Goal: Transaction & Acquisition: Purchase product/service

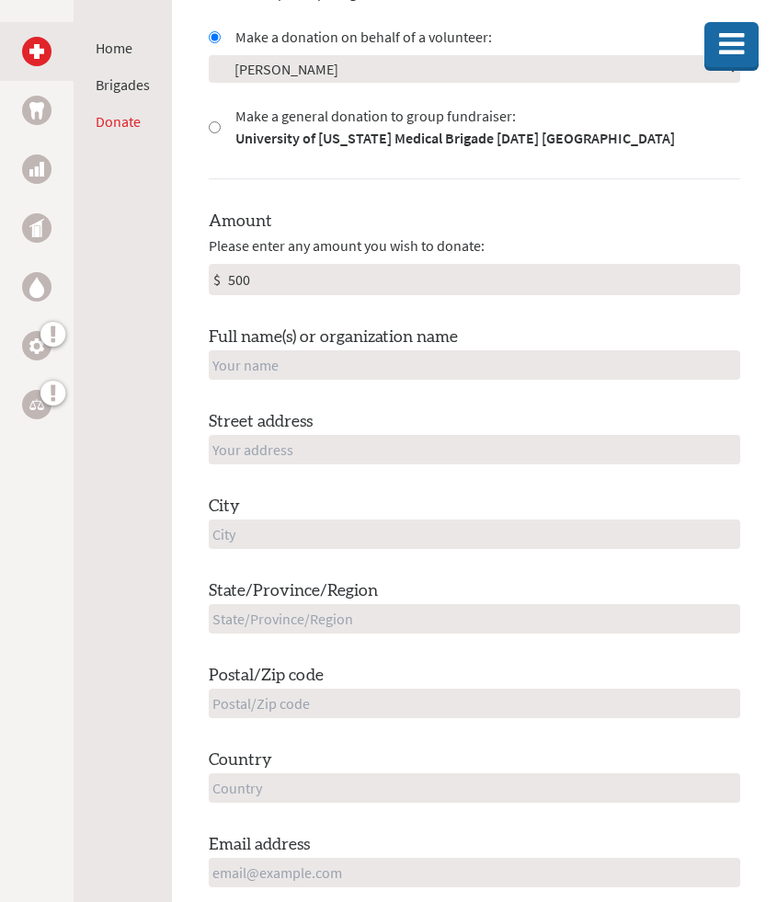
scroll to position [713, 0]
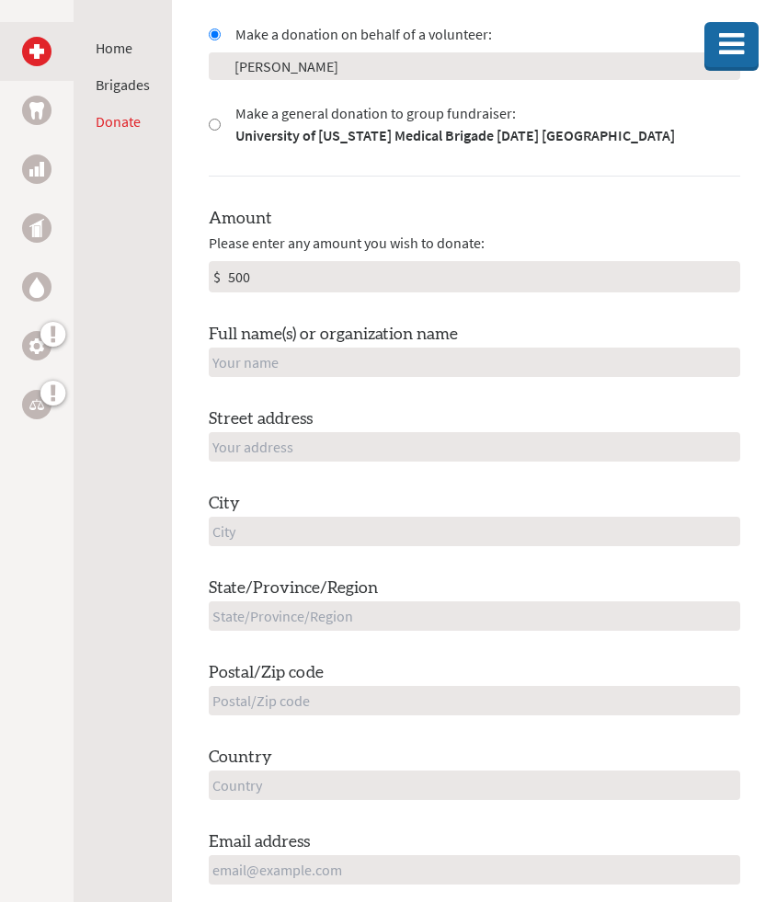
click at [343, 361] on input "text" at bounding box center [475, 362] width 532 height 29
click at [335, 305] on div "Amount Please enter any amount you wish to donate: $ 500 Full name(s) or organi…" at bounding box center [475, 545] width 532 height 679
click at [327, 358] on input "text" at bounding box center [475, 362] width 532 height 29
type input "[PERSON_NAME]"
type input "[STREET_ADDRESS]"
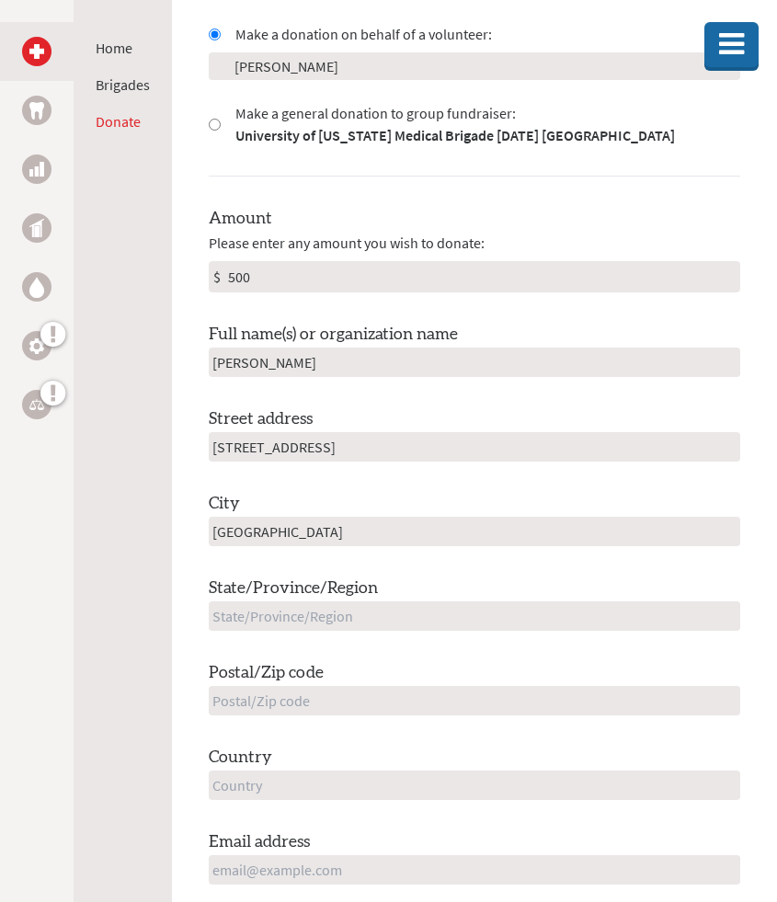
type input "[GEOGRAPHIC_DATA]"
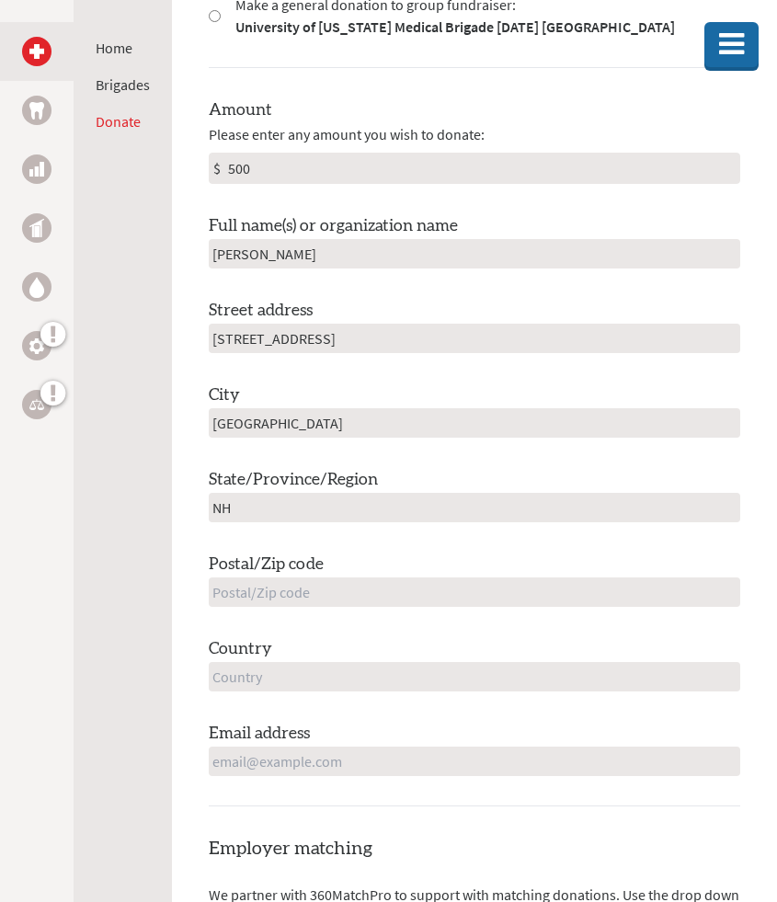
scroll to position [1000, 0]
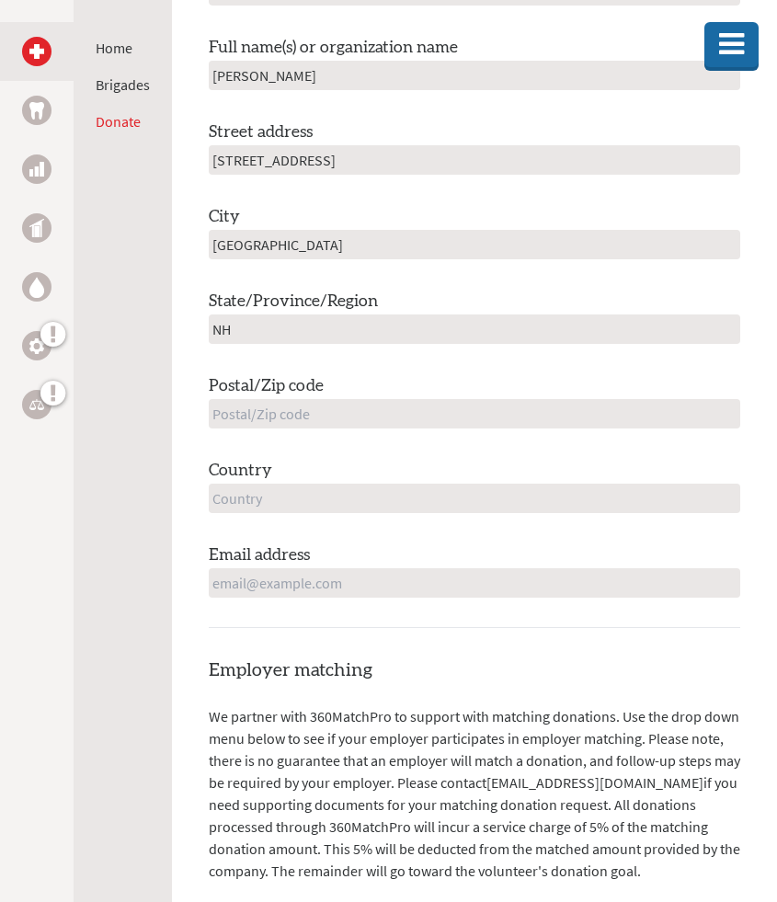
type input "NH"
type input "03824"
click at [414, 496] on input "text" at bounding box center [475, 498] width 532 height 29
type input "[GEOGRAPHIC_DATA]"
click at [338, 586] on input "email" at bounding box center [475, 582] width 532 height 29
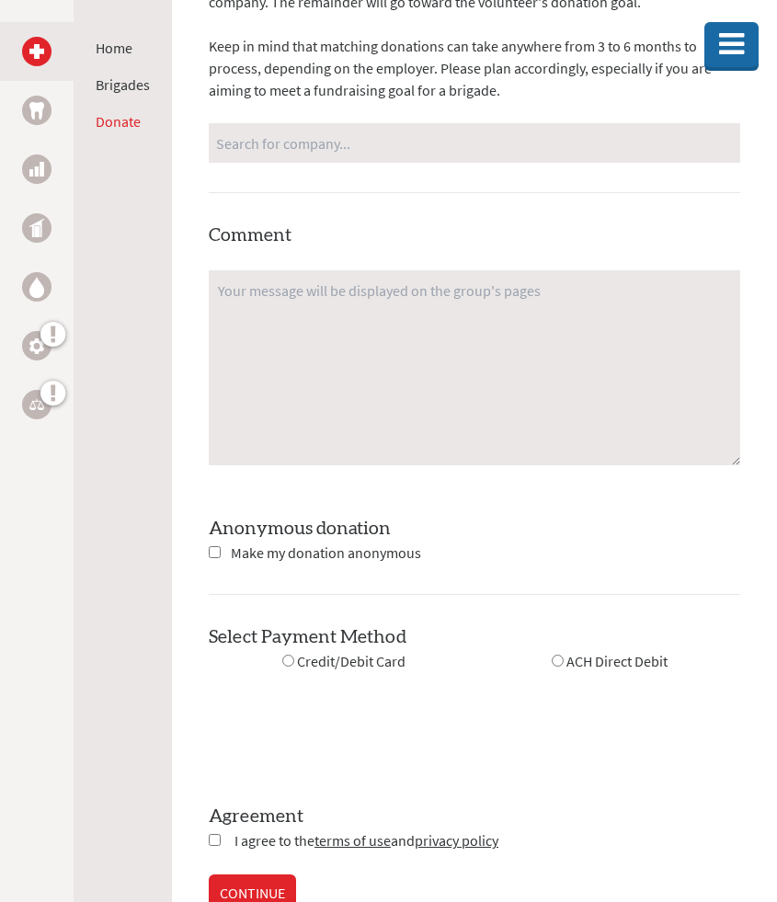
scroll to position [2014, 0]
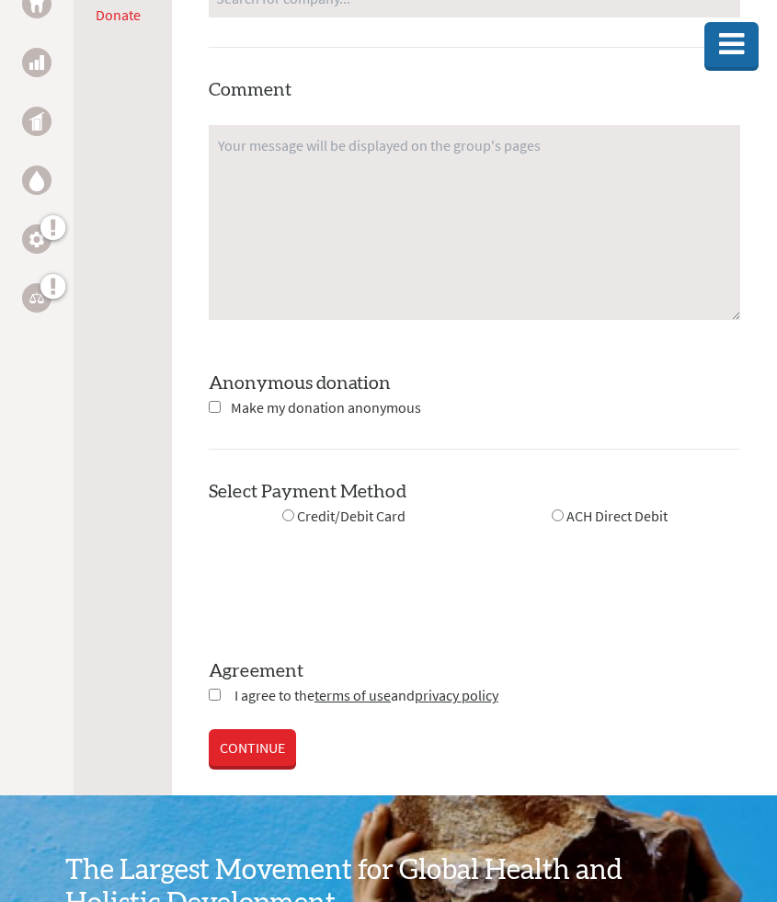
type input "[EMAIL_ADDRESS][DOMAIN_NAME]"
click at [336, 415] on span "Make my donation anonymous" at bounding box center [326, 407] width 190 height 18
click at [213, 404] on input "checkbox" at bounding box center [215, 407] width 12 height 12
checkbox input "true"
click at [291, 518] on input "radio" at bounding box center [288, 516] width 12 height 12
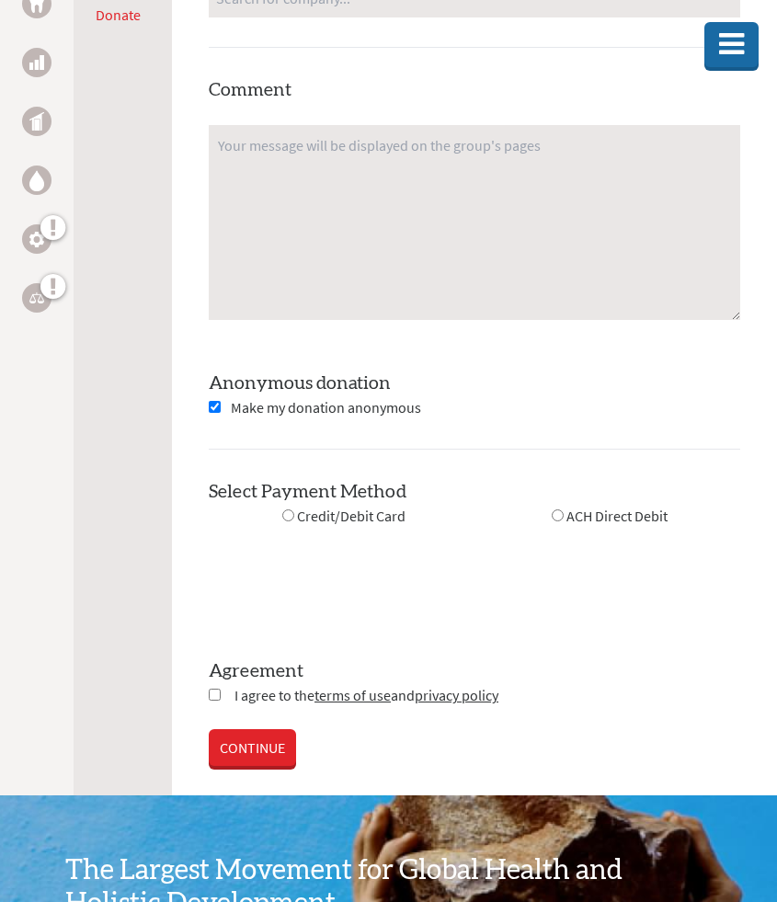
radio input "true"
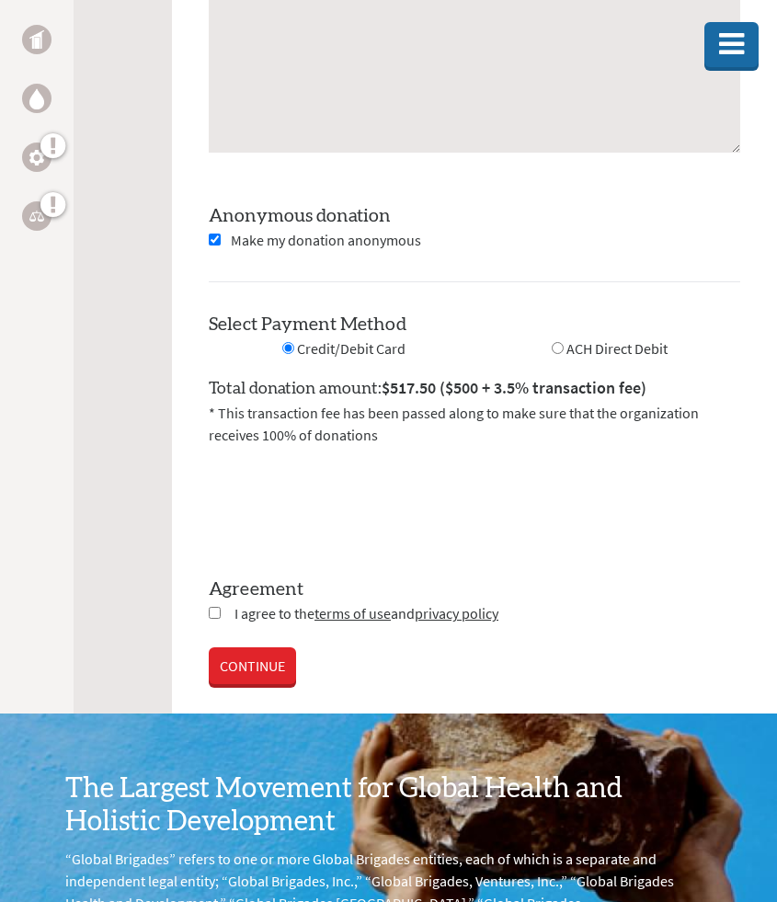
scroll to position [2189, 0]
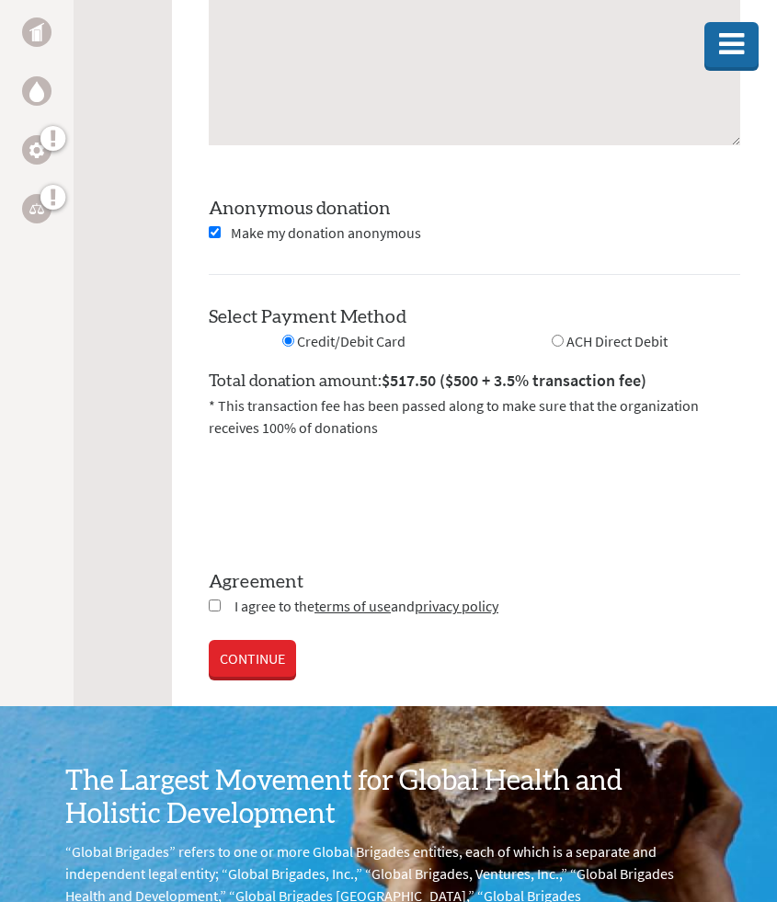
click at [558, 342] on input "radio" at bounding box center [558, 341] width 12 height 12
radio input "true"
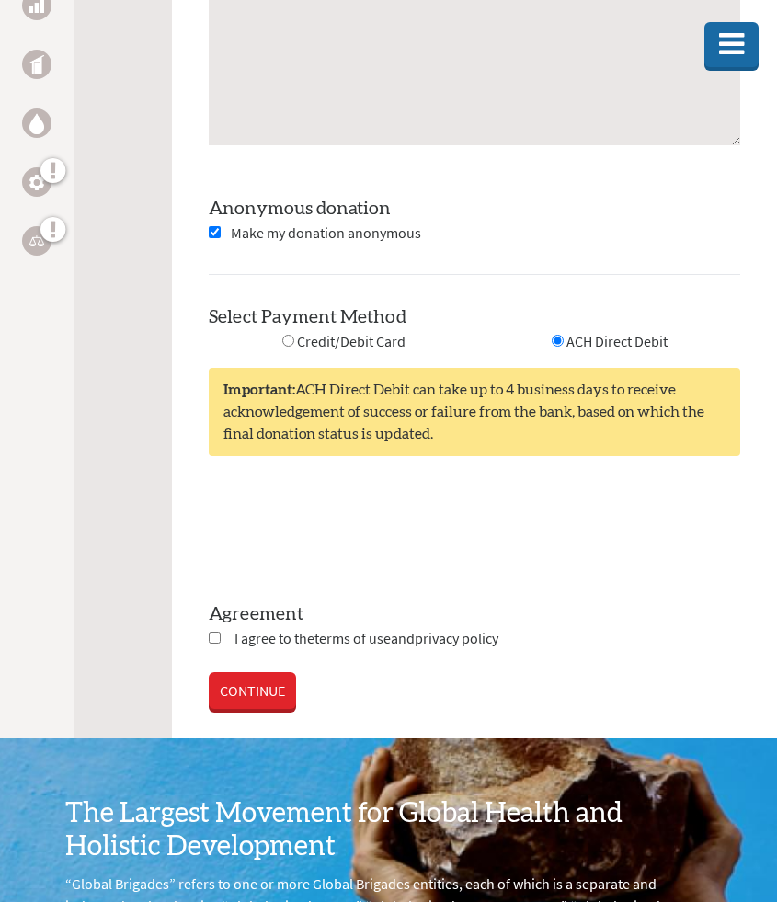
click at [289, 340] on input "radio" at bounding box center [288, 341] width 12 height 12
radio input "true"
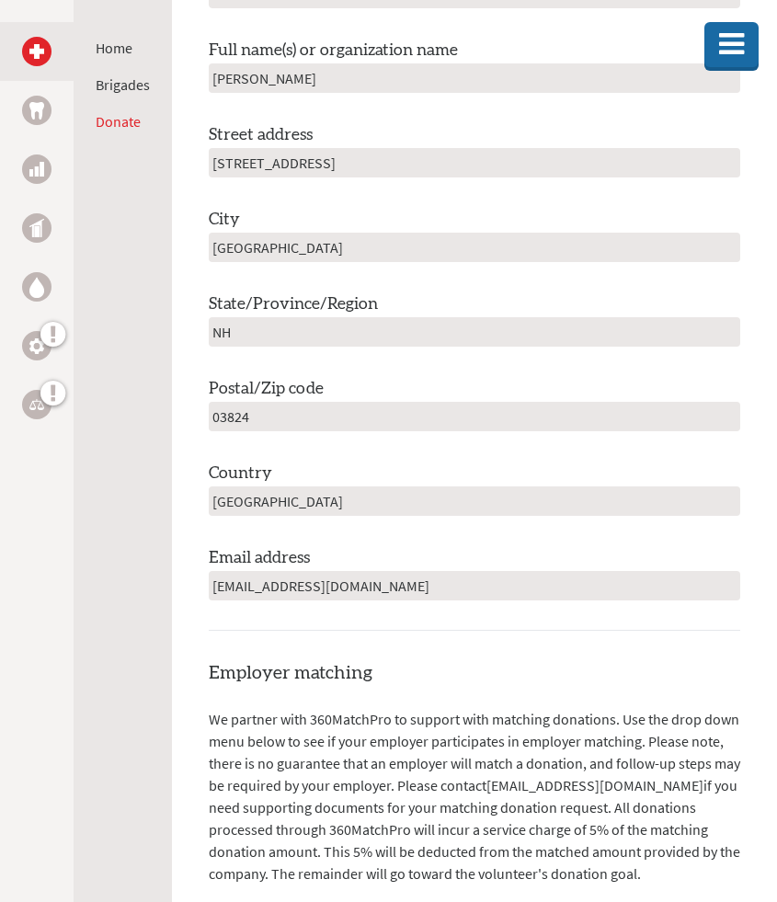
scroll to position [822, 0]
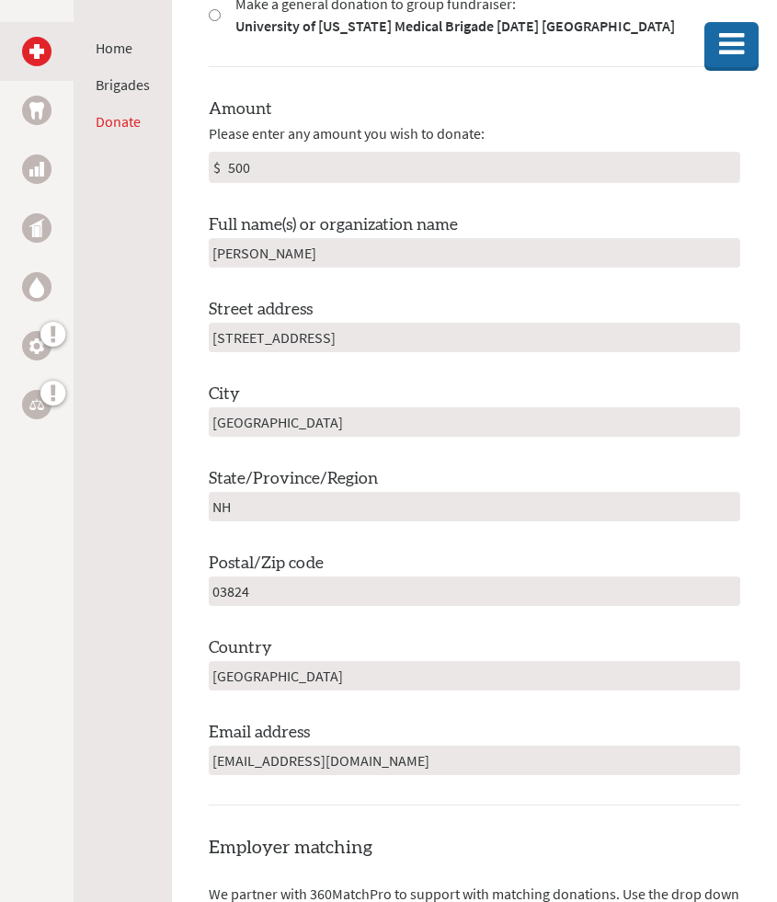
click at [355, 174] on input "500" at bounding box center [481, 167] width 515 height 29
type input "5"
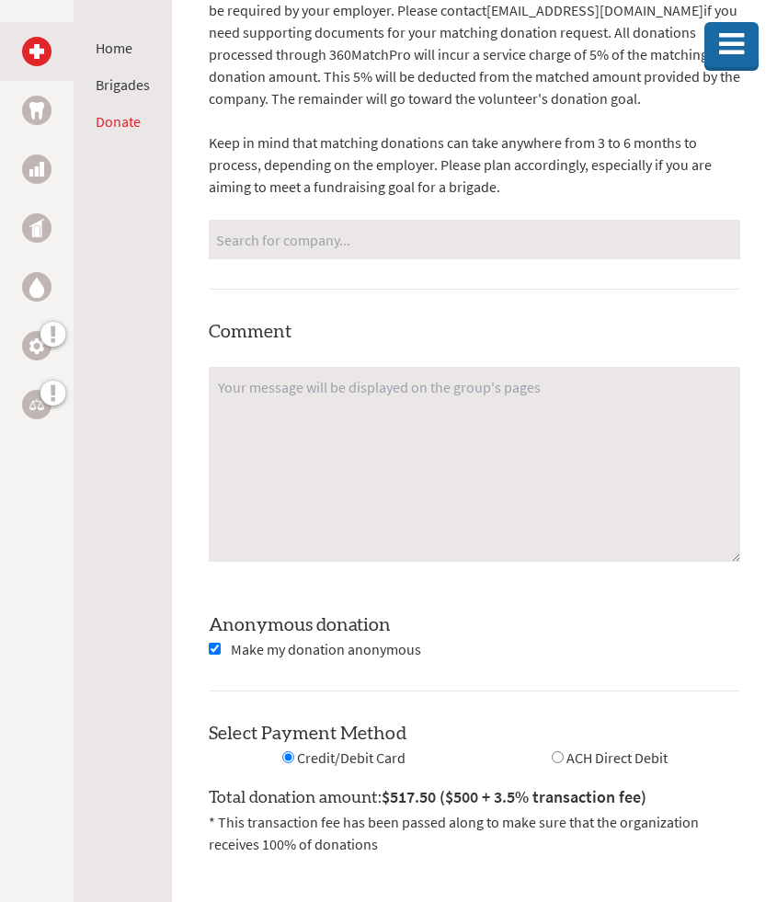
scroll to position [1877, 0]
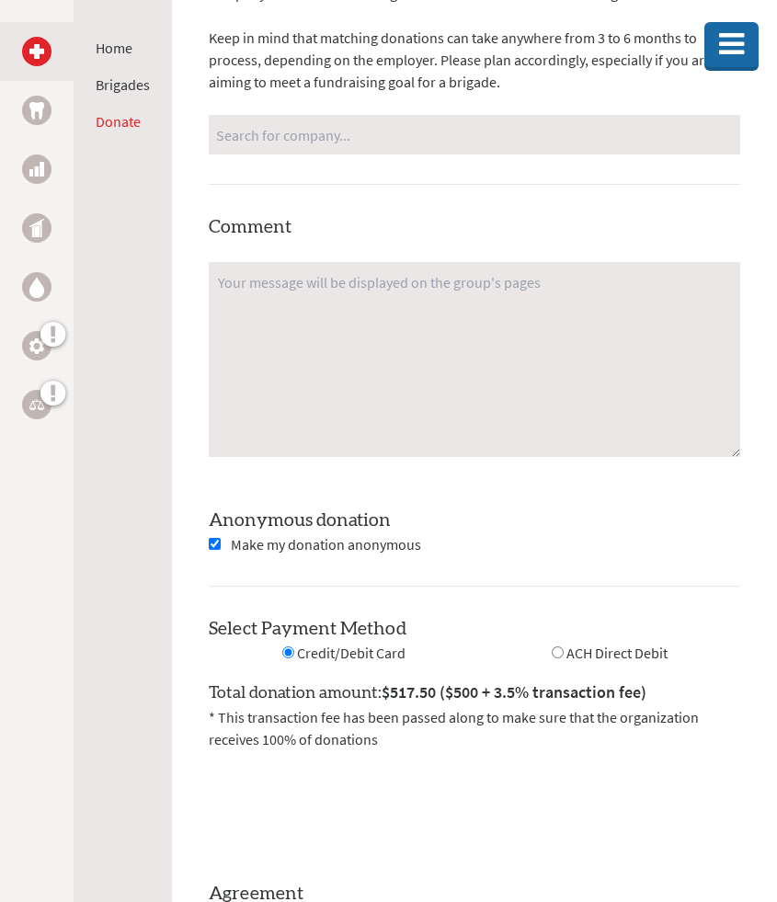
type input "250"
click at [530, 528] on div "Employer matching We partner with 360MatchPro to support with matching donation…" at bounding box center [475, 222] width 532 height 885
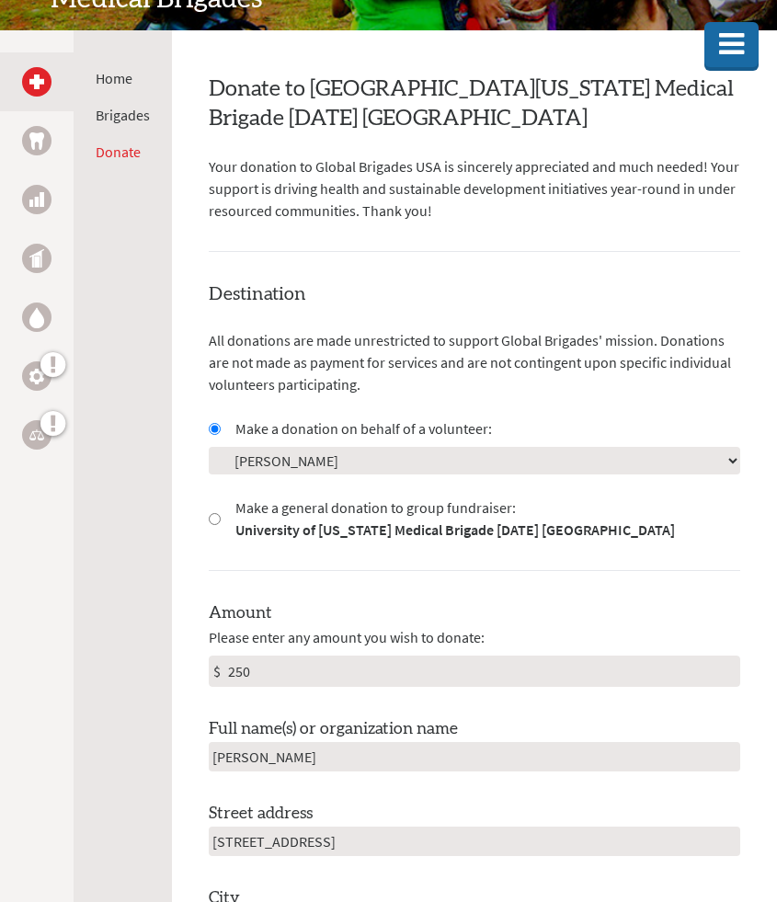
scroll to position [345, 0]
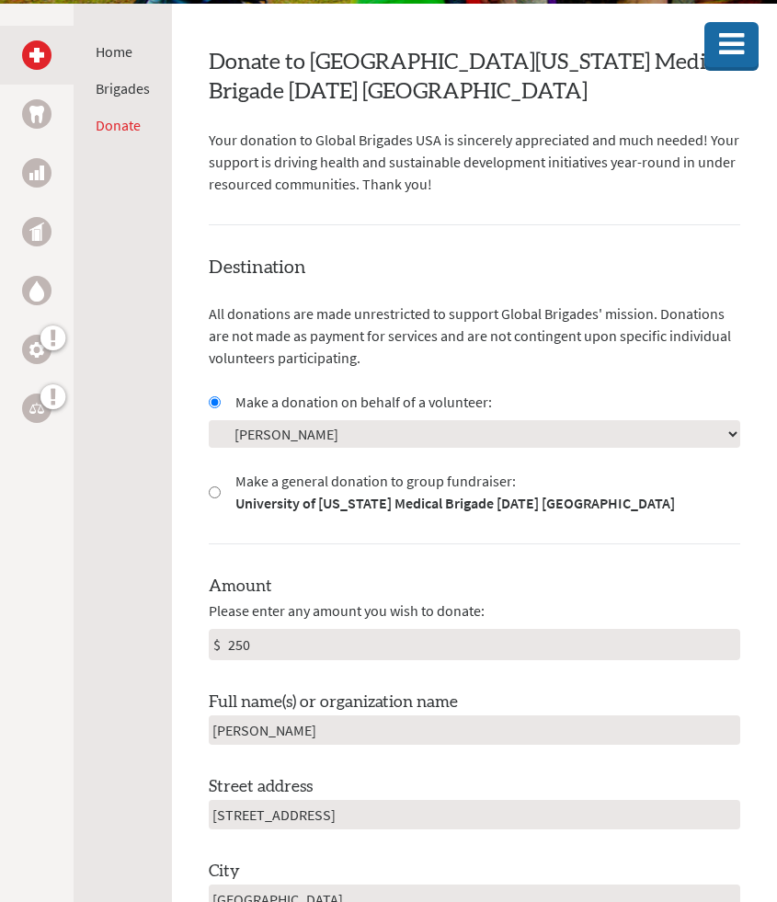
click at [292, 639] on input "250" at bounding box center [481, 644] width 515 height 29
type input "500"
click at [354, 561] on div "Destination All donations are made unrestricted to support Global Brigades' mis…" at bounding box center [475, 769] width 532 height 1028
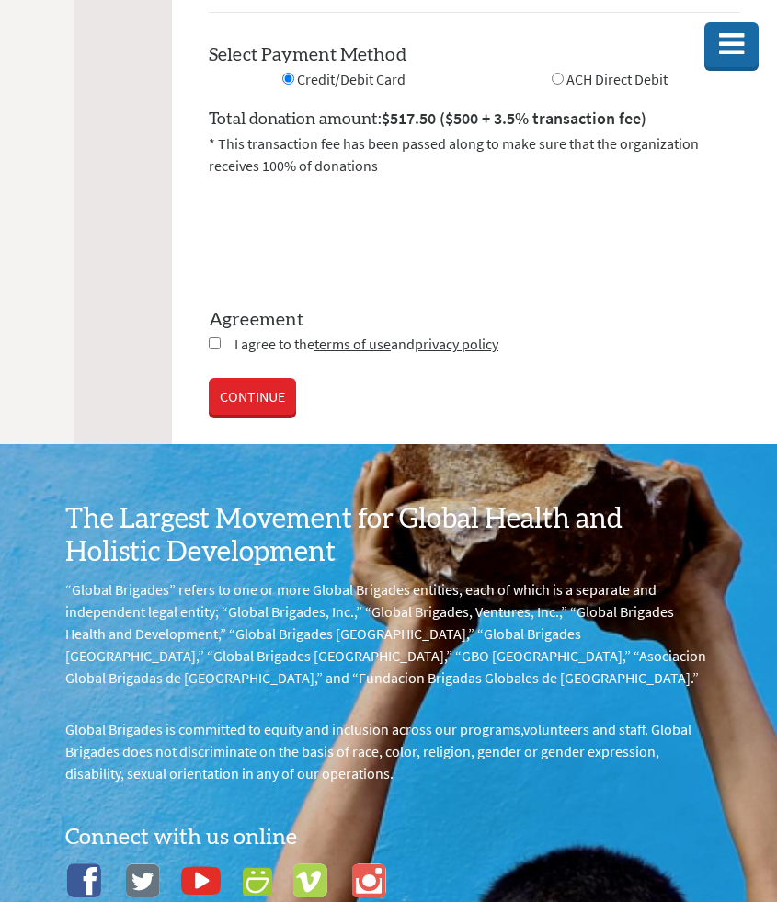
scroll to position [2175, 0]
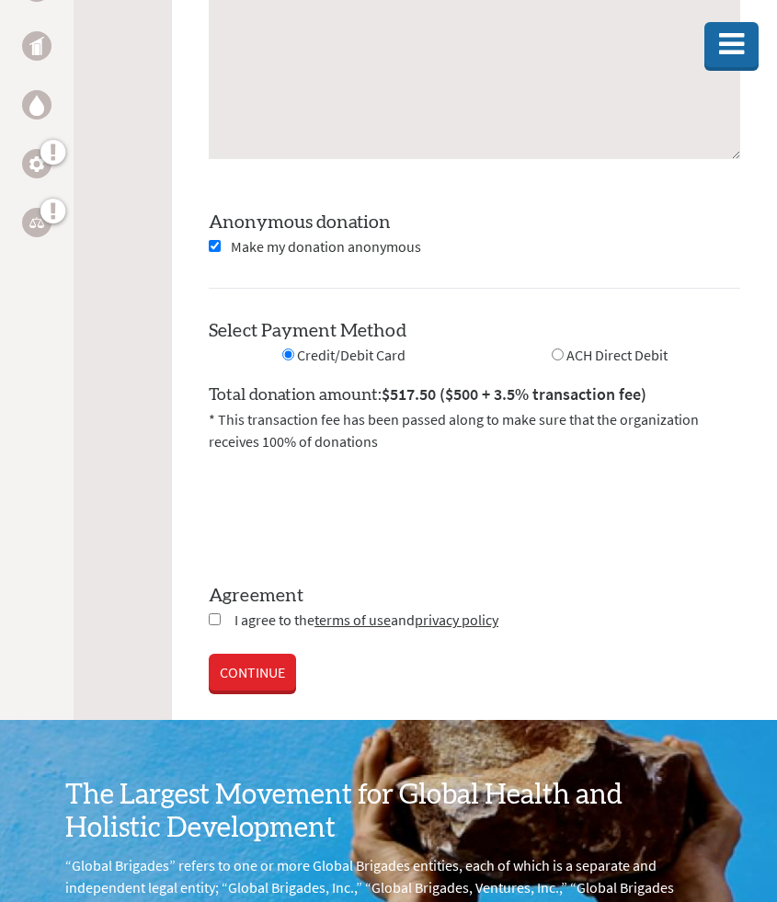
click at [216, 617] on input "checkbox" at bounding box center [215, 620] width 12 height 12
checkbox input "true"
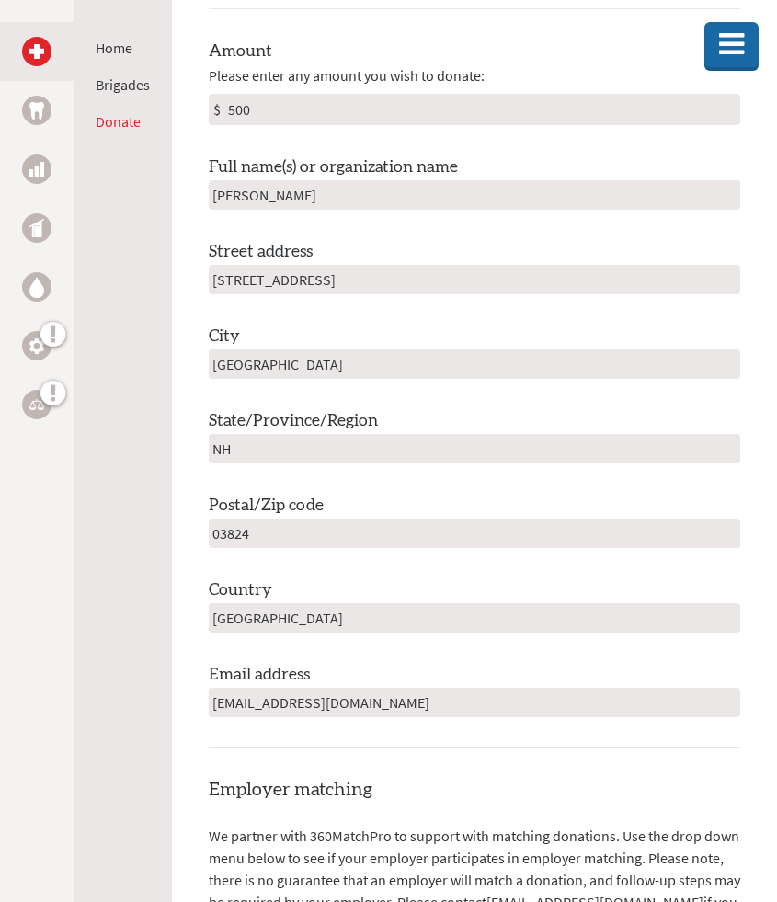
scroll to position [819, 0]
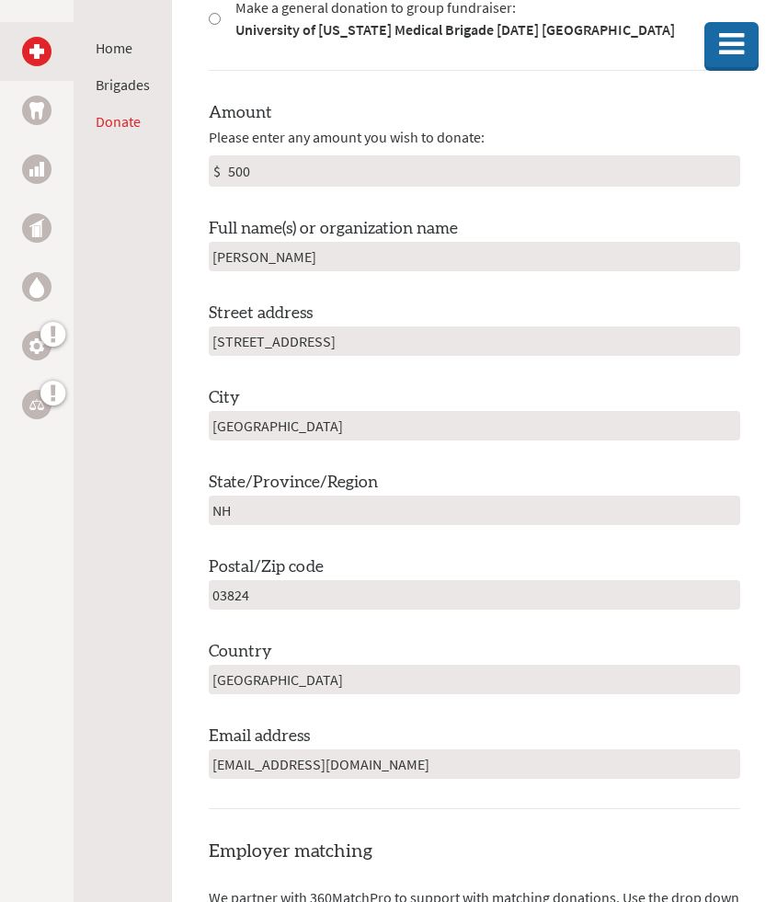
click at [336, 347] on input "[STREET_ADDRESS]" at bounding box center [475, 341] width 532 height 29
click at [352, 387] on div "City [GEOGRAPHIC_DATA]" at bounding box center [475, 412] width 532 height 55
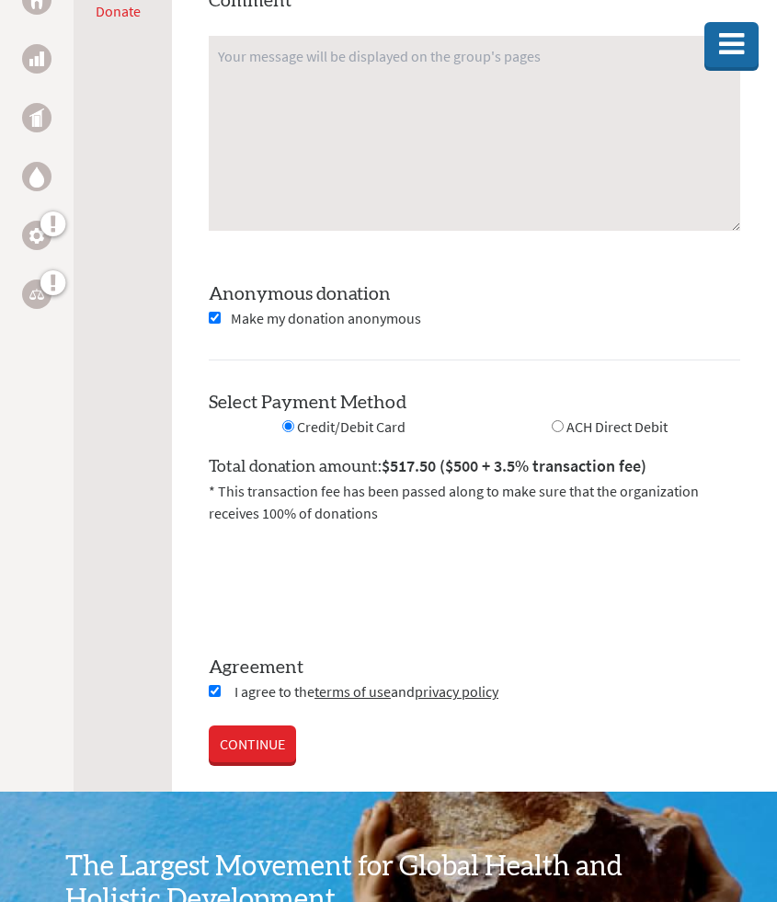
scroll to position [2321, 0]
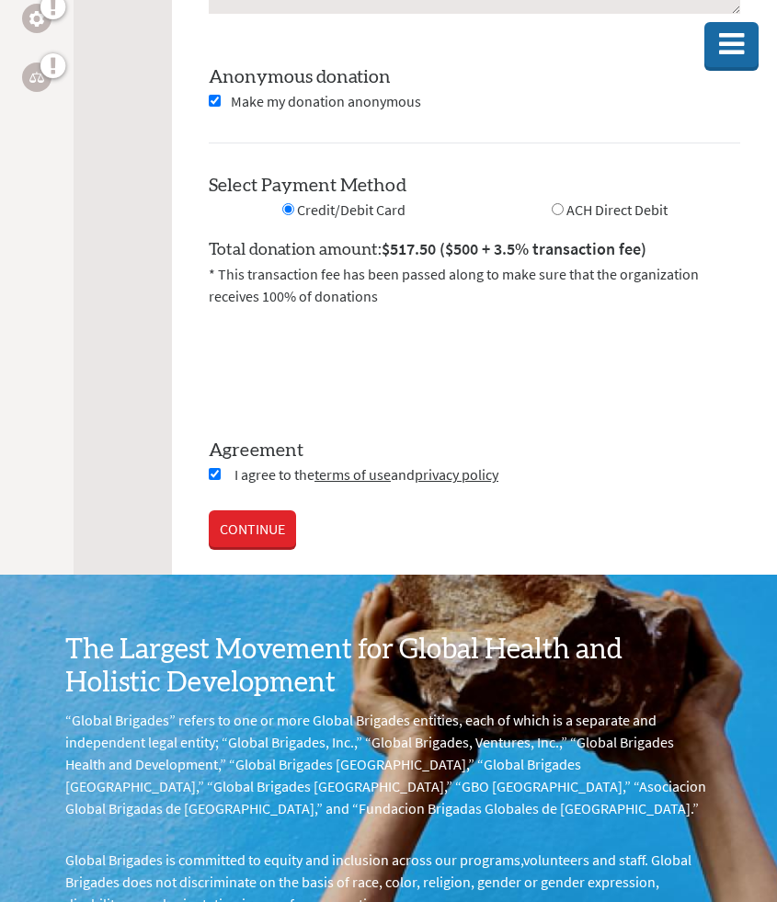
click at [268, 527] on link "CONTINUE" at bounding box center [252, 529] width 87 height 37
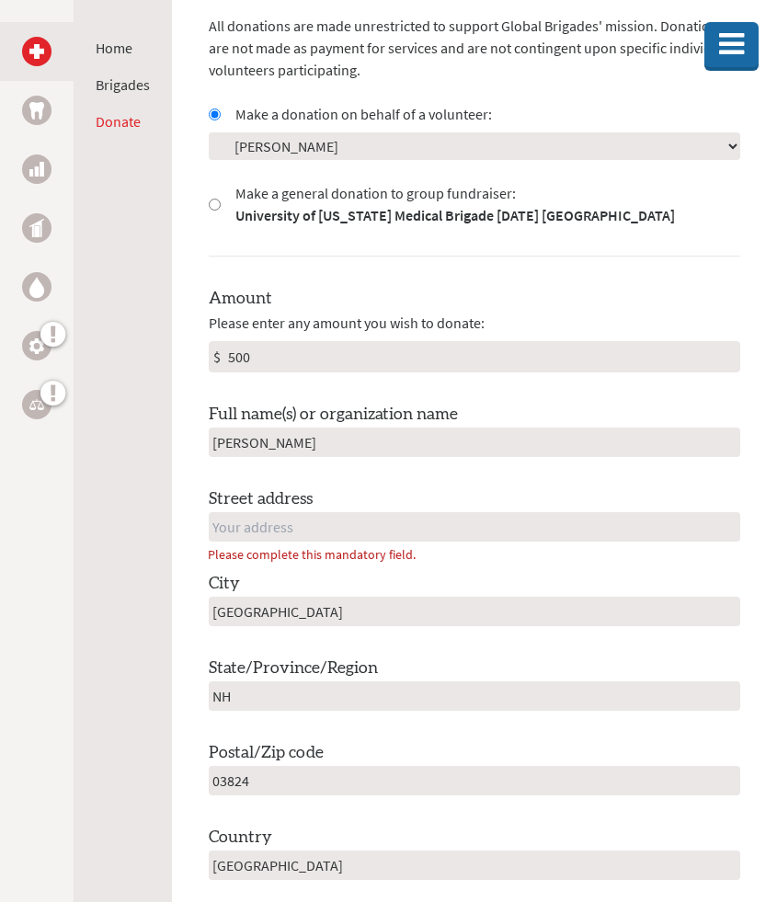
scroll to position [600, 0]
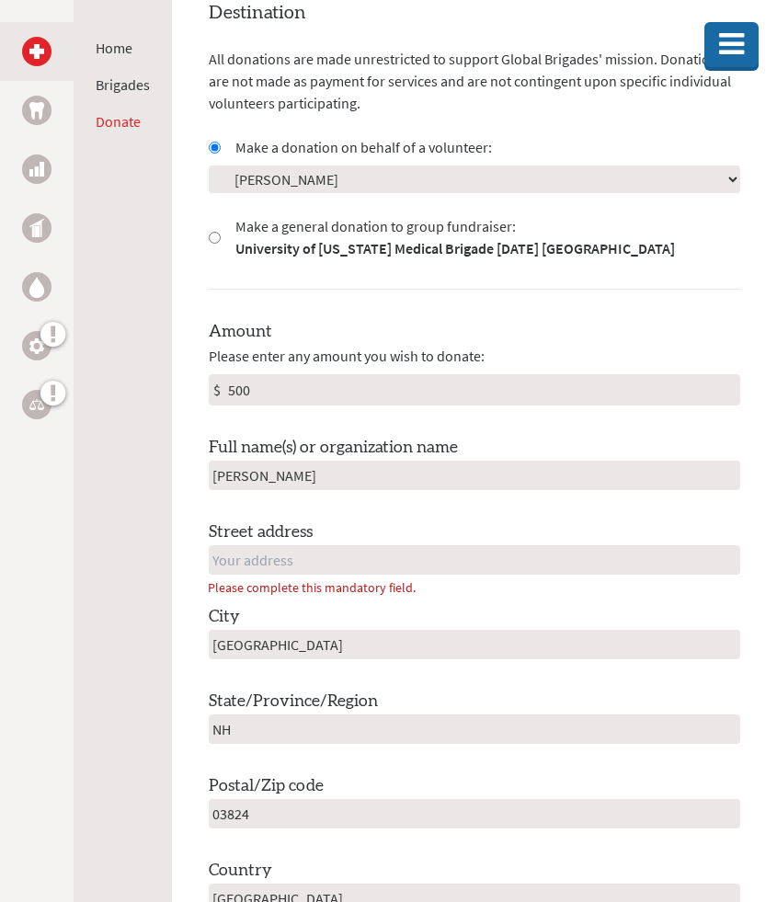
click at [315, 568] on input "text" at bounding box center [475, 559] width 532 height 29
type input "[STREET_ADDRESS]"
click at [152, 614] on div "Home Brigades Donate" at bounding box center [123, 451] width 98 height 902
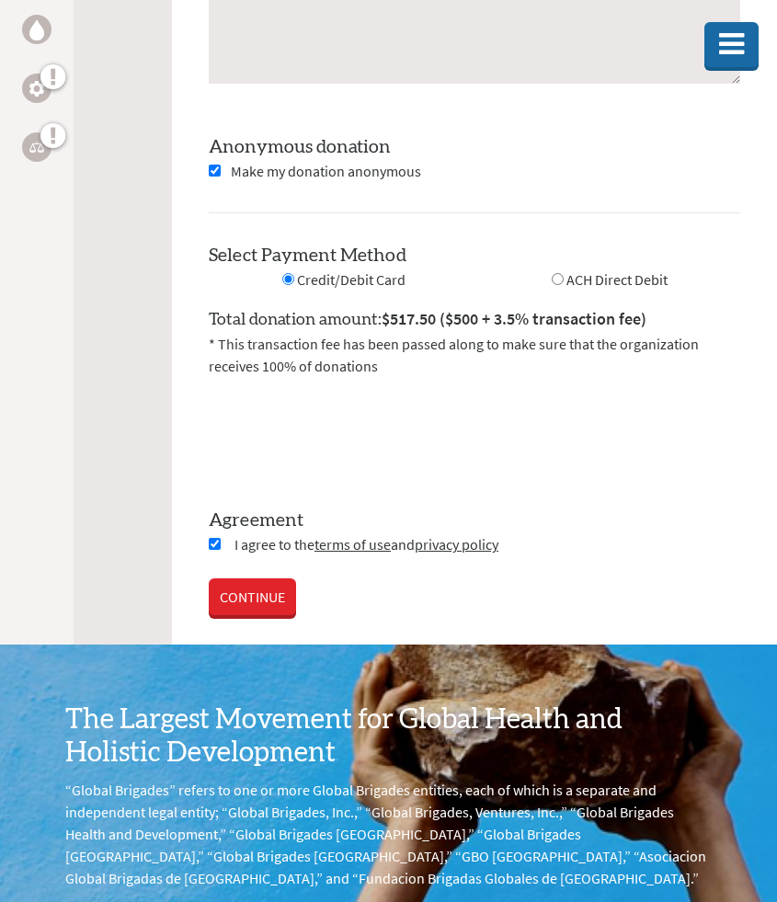
scroll to position [2312, 0]
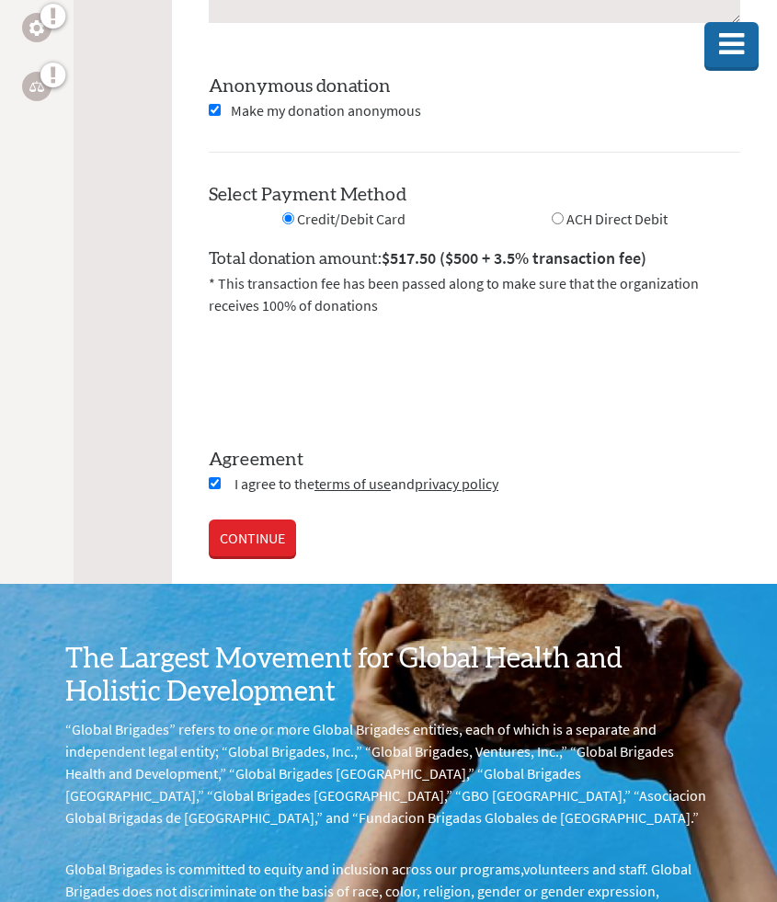
click at [228, 537] on link "CONTINUE" at bounding box center [252, 538] width 87 height 37
